Goal: Navigation & Orientation: Find specific page/section

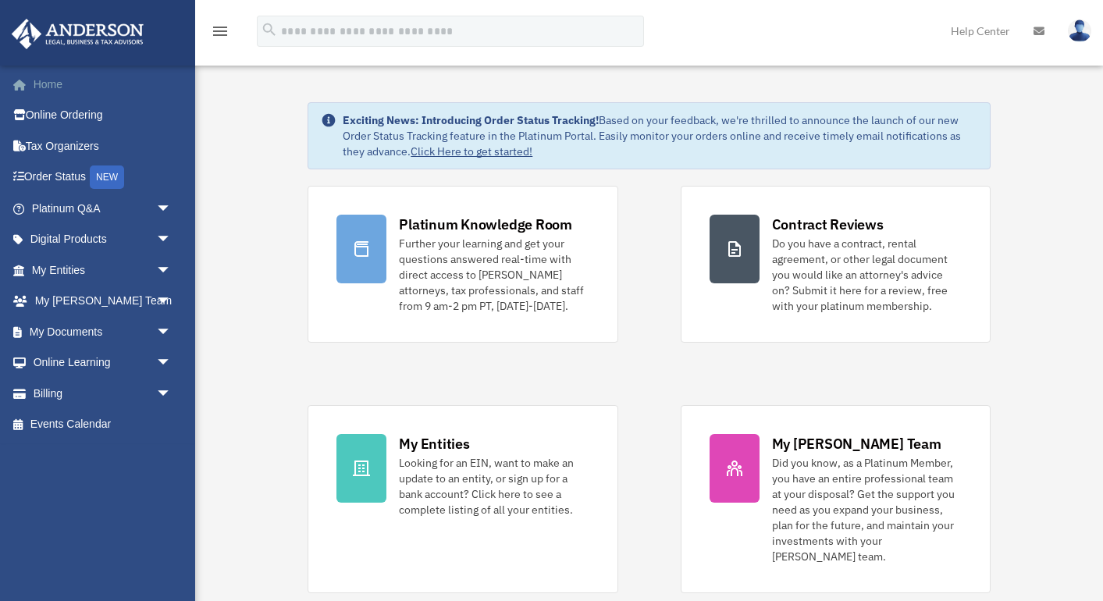
click at [50, 81] on link "Home" at bounding box center [103, 84] width 184 height 31
click at [158, 360] on span "arrow_drop_down" at bounding box center [171, 363] width 31 height 32
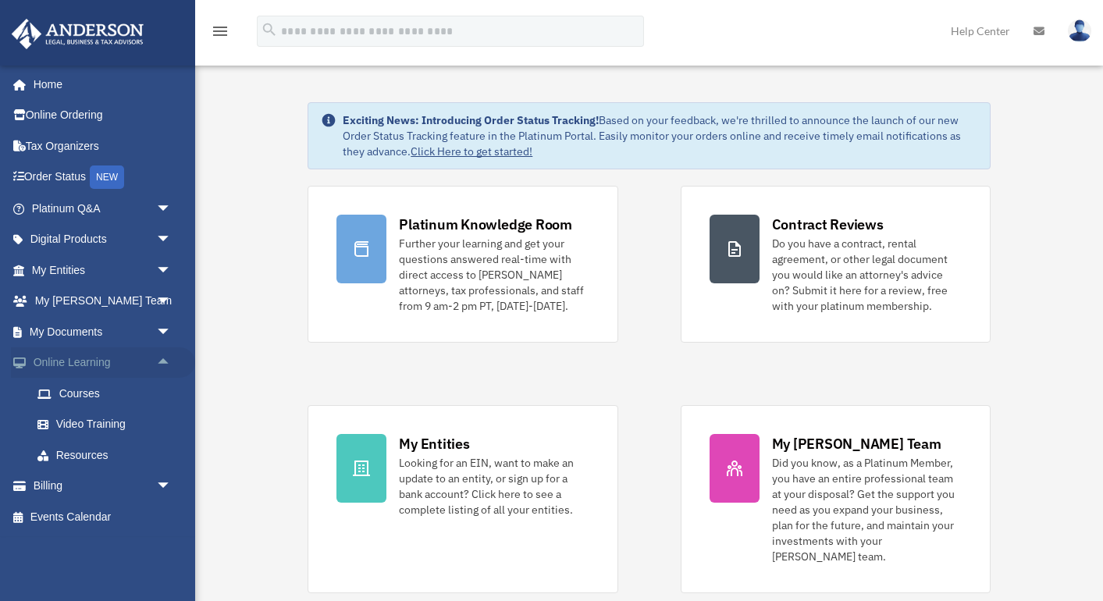
click at [159, 360] on span "arrow_drop_up" at bounding box center [171, 363] width 31 height 32
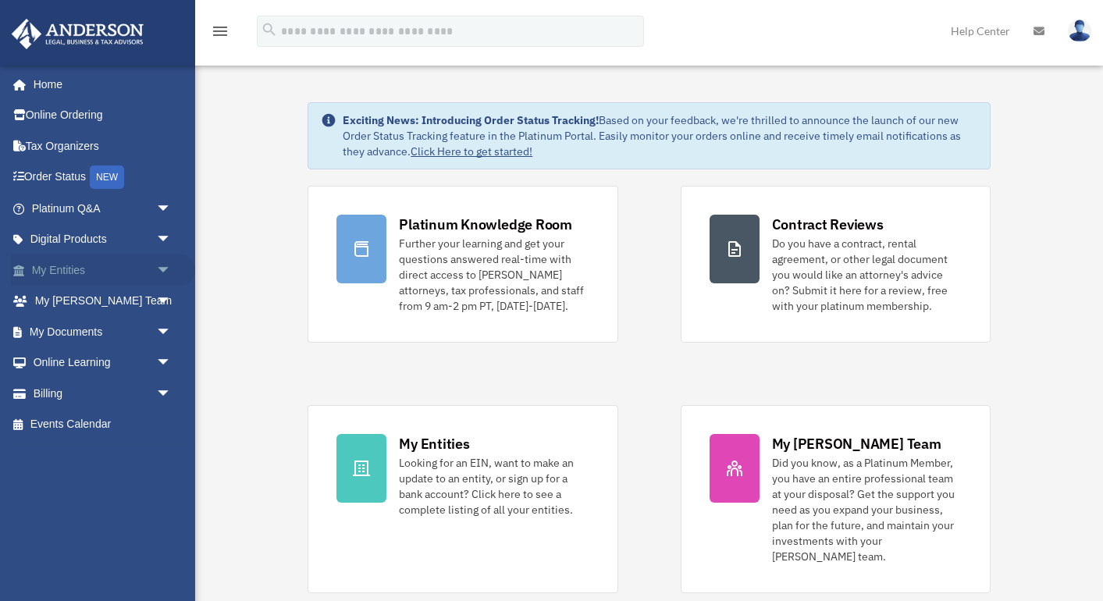
click at [162, 268] on span "arrow_drop_down" at bounding box center [171, 271] width 31 height 32
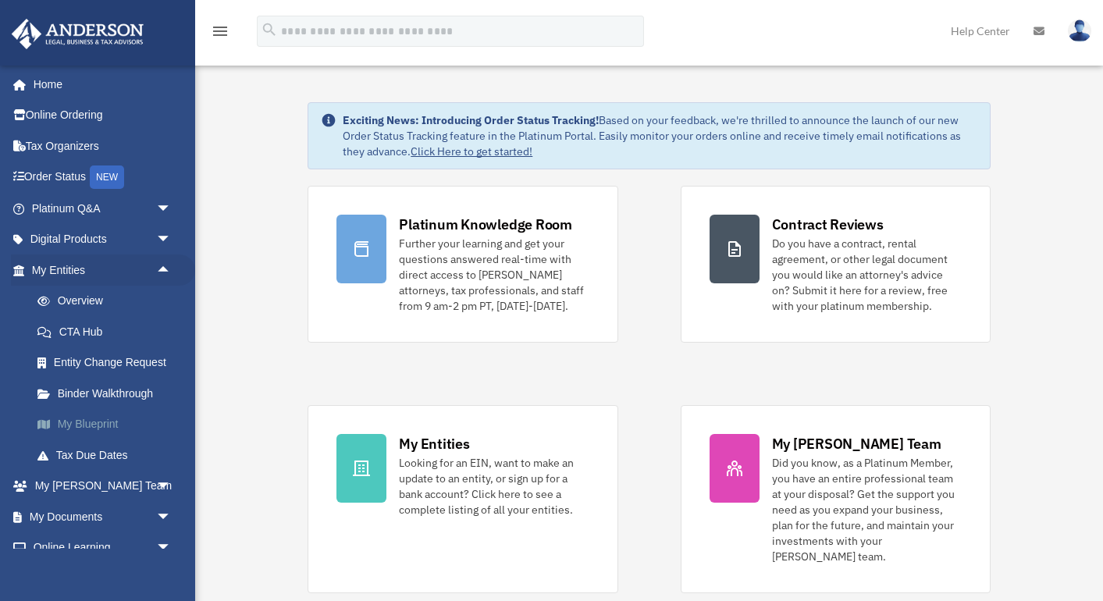
click at [101, 416] on link "My Blueprint" at bounding box center [108, 424] width 173 height 31
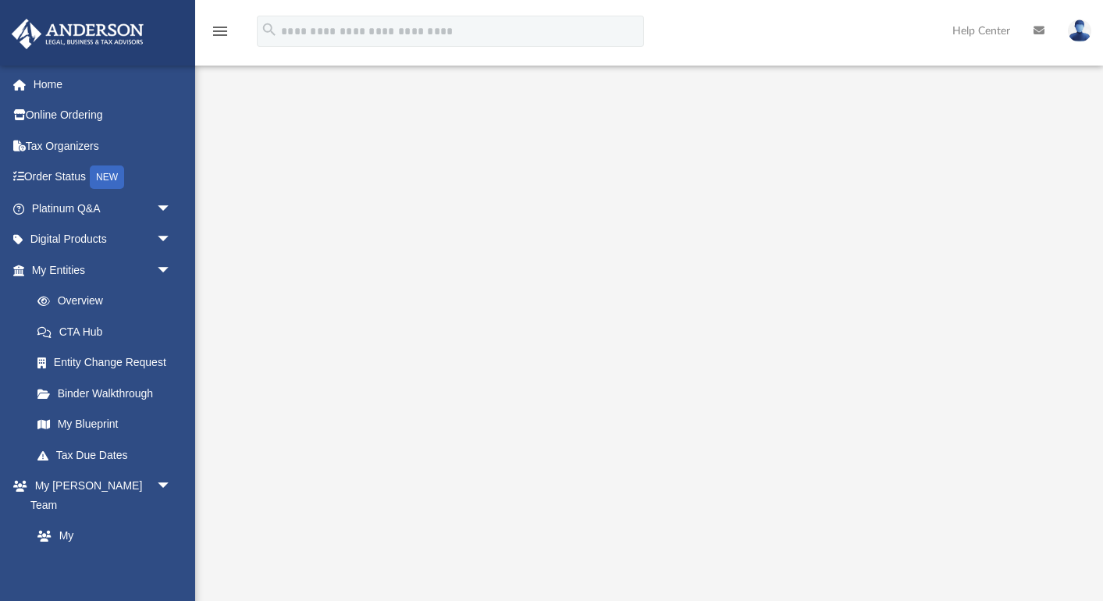
click at [953, 87] on div at bounding box center [649, 389] width 908 height 657
click at [59, 83] on link "Home" at bounding box center [103, 84] width 184 height 31
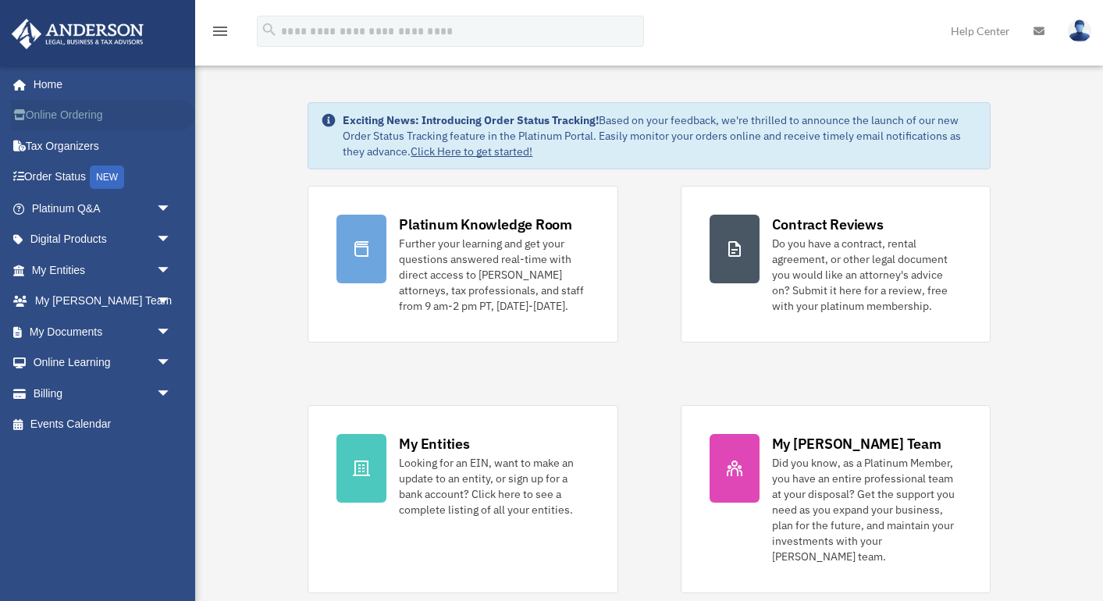
click at [68, 117] on link "Online Ordering" at bounding box center [103, 115] width 184 height 31
